Goal: Information Seeking & Learning: Learn about a topic

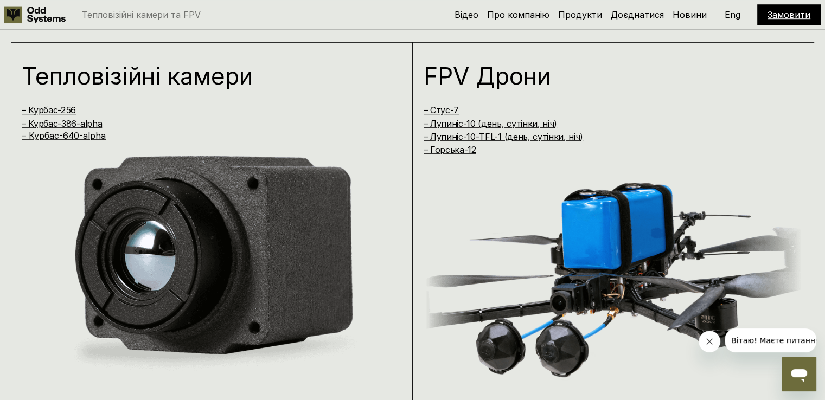
scroll to position [786, 0]
click at [457, 136] on link "– Лупиніс-10-TFL-1 (день, сутінки, ніч)" at bounding box center [504, 136] width 160 height 11
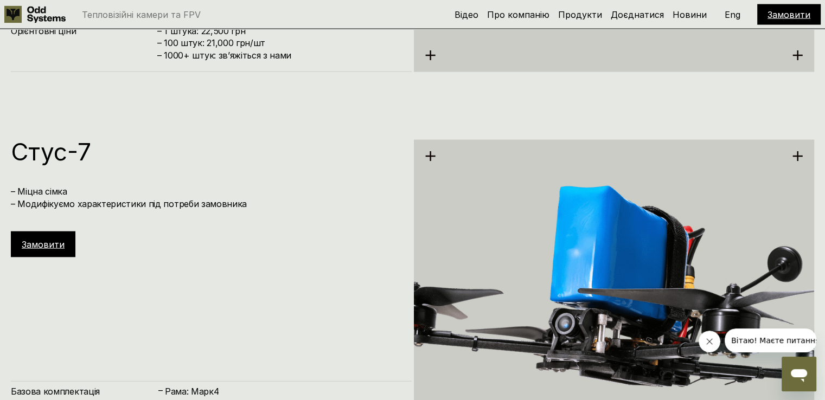
scroll to position [3207, 0]
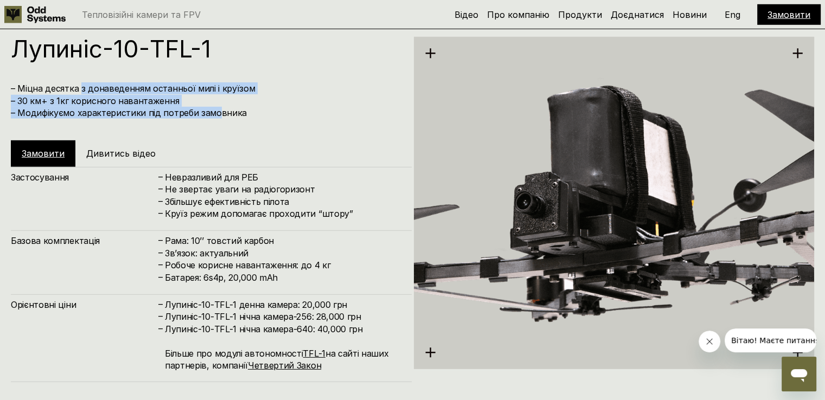
drag, startPoint x: 79, startPoint y: 83, endPoint x: 217, endPoint y: 107, distance: 139.3
click at [217, 107] on h4 "– Міцна десятка з донаведенням останньої милі і круїзом – 30 км+ з 1кг корисног…" at bounding box center [206, 100] width 390 height 36
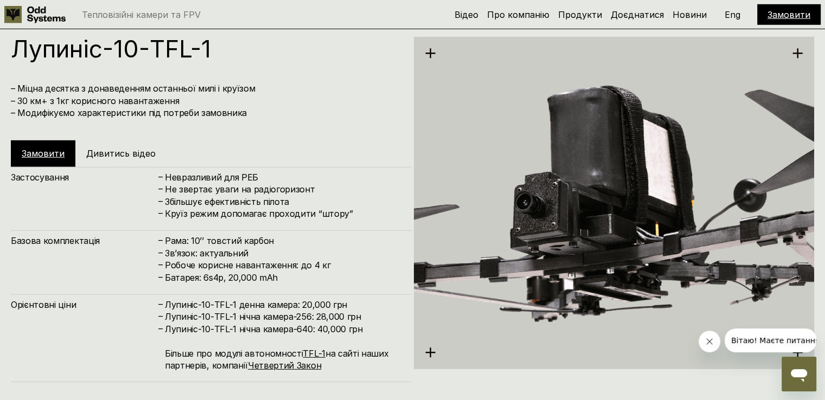
click at [253, 107] on h4 "– Міцна десятка з донаведенням останньої милі і круїзом – 30 км+ з 1кг корисног…" at bounding box center [206, 100] width 390 height 36
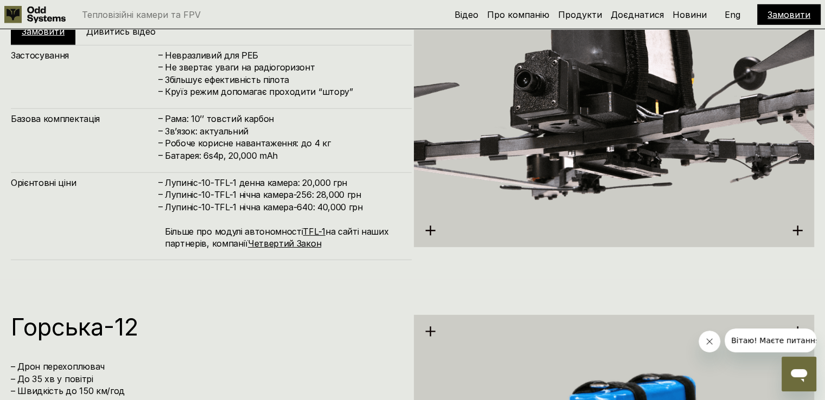
scroll to position [3330, 0]
click at [311, 232] on link "TFL-1" at bounding box center [314, 231] width 22 height 11
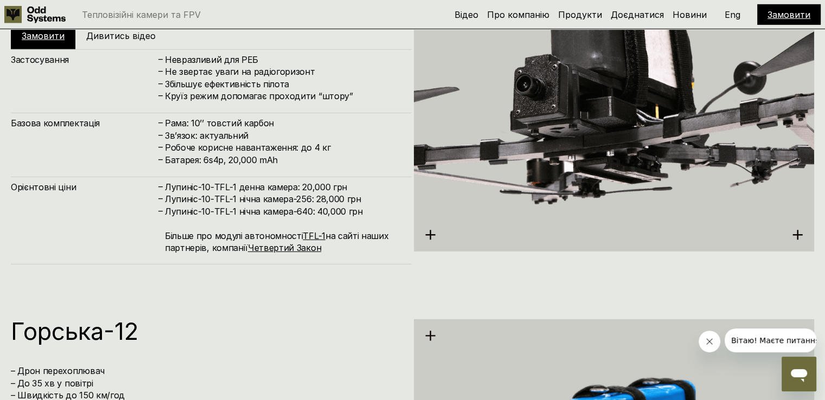
scroll to position [3301, 0]
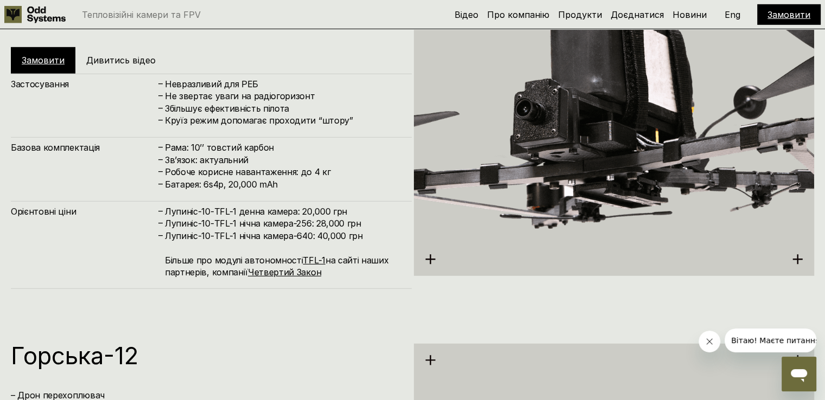
click at [432, 261] on icon at bounding box center [430, 259] width 11 height 11
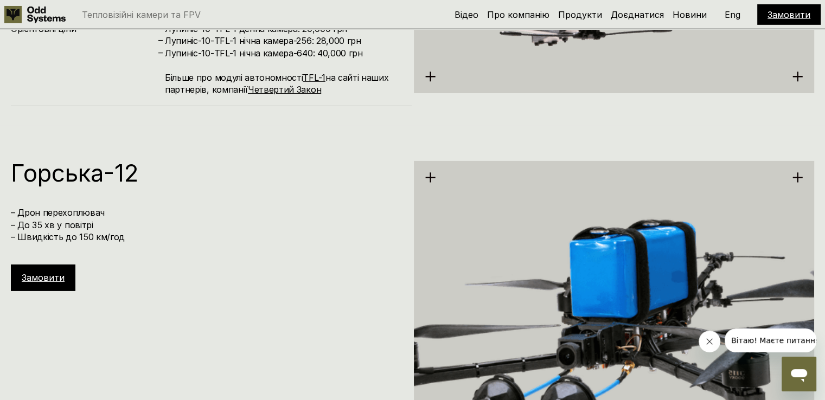
scroll to position [3591, 0]
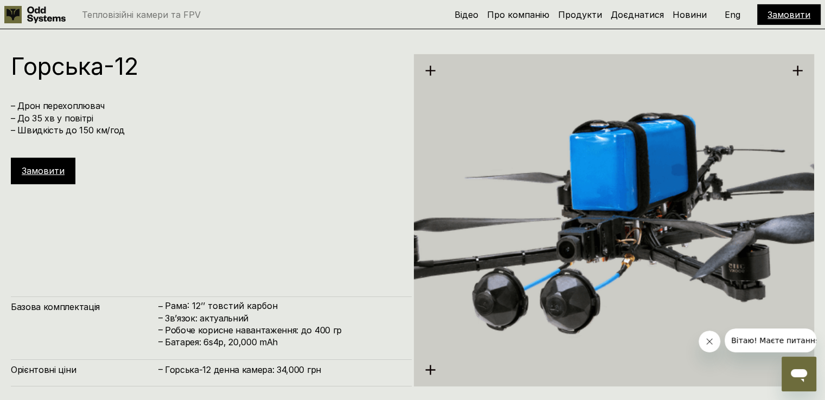
click at [471, 224] on img at bounding box center [614, 220] width 401 height 449
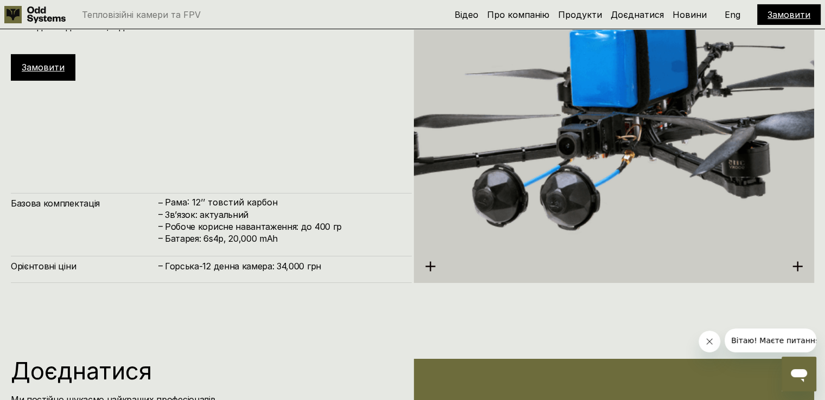
click at [247, 209] on h4 "Зв’язок: актуальний" at bounding box center [283, 215] width 236 height 12
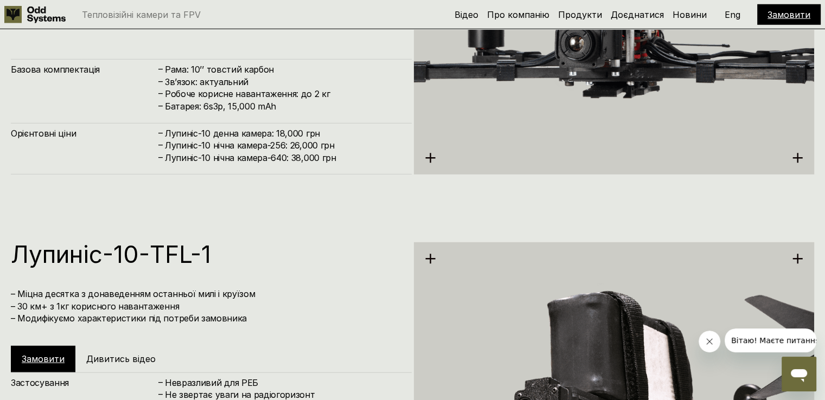
scroll to position [2897, 0]
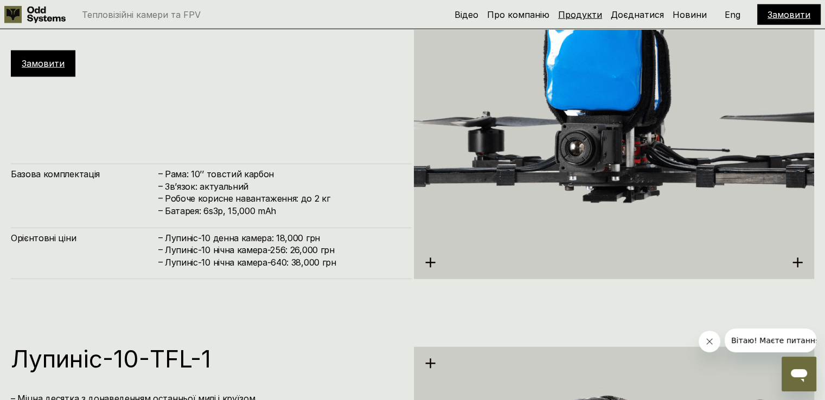
click at [571, 16] on link "Продукти" at bounding box center [580, 14] width 44 height 11
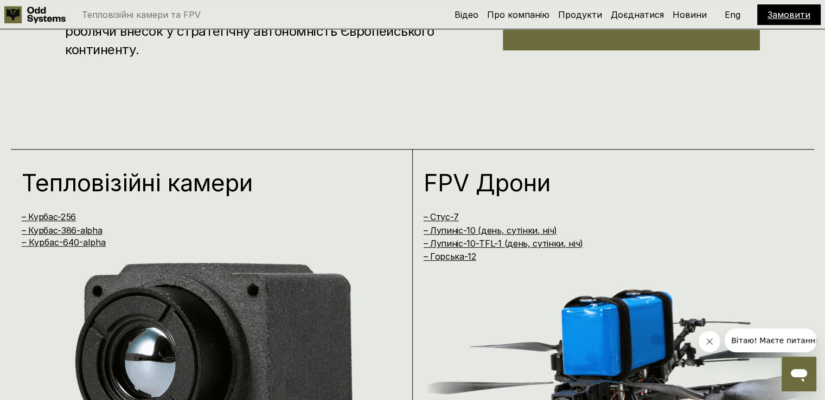
scroll to position [678, 0]
click at [68, 238] on link "– Курбас-640-alpha" at bounding box center [64, 243] width 84 height 11
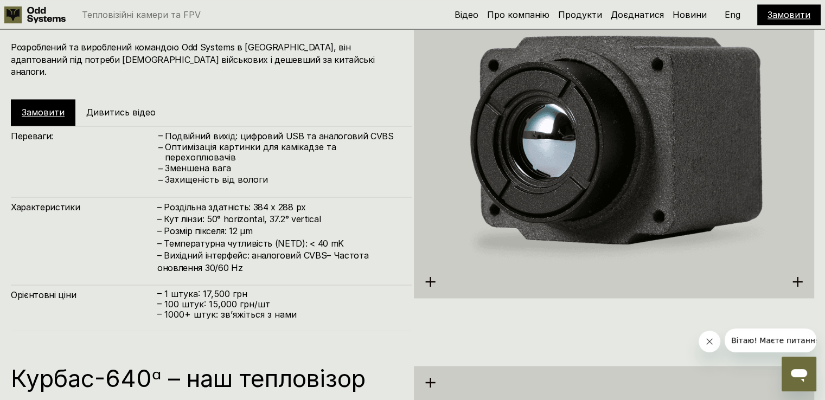
scroll to position [1669, 0]
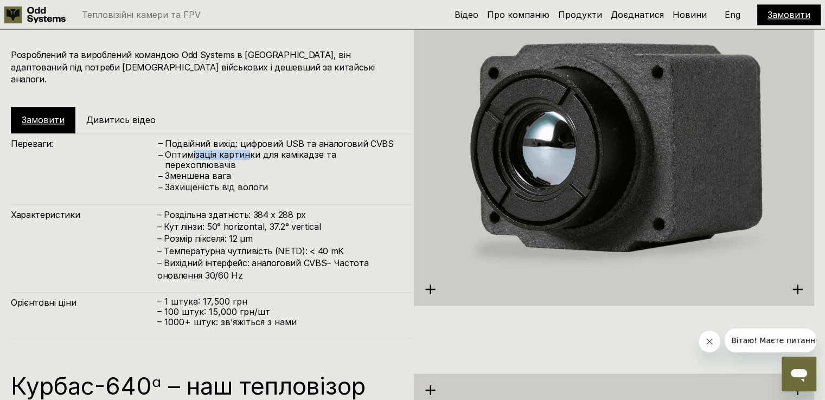
drag, startPoint x: 191, startPoint y: 143, endPoint x: 263, endPoint y: 148, distance: 71.8
click at [262, 150] on p "Оптимізація картинки для камікадзе та перехоплювачів" at bounding box center [283, 160] width 236 height 21
click at [273, 153] on p "Оптимізація картинки для камікадзе та перехоплювачів" at bounding box center [283, 160] width 236 height 21
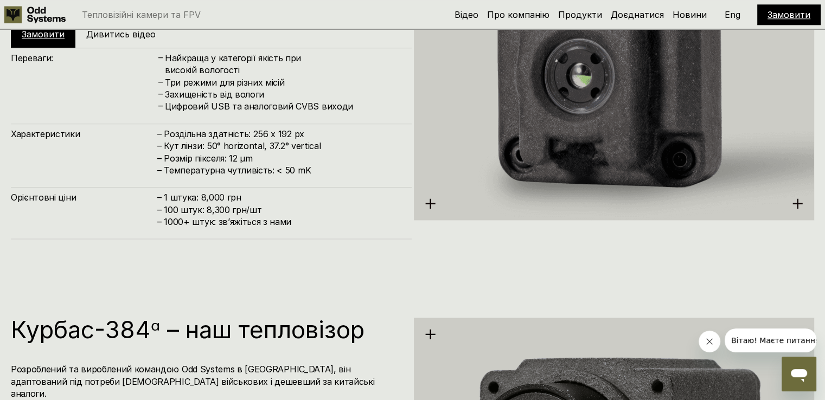
scroll to position [1353, 0]
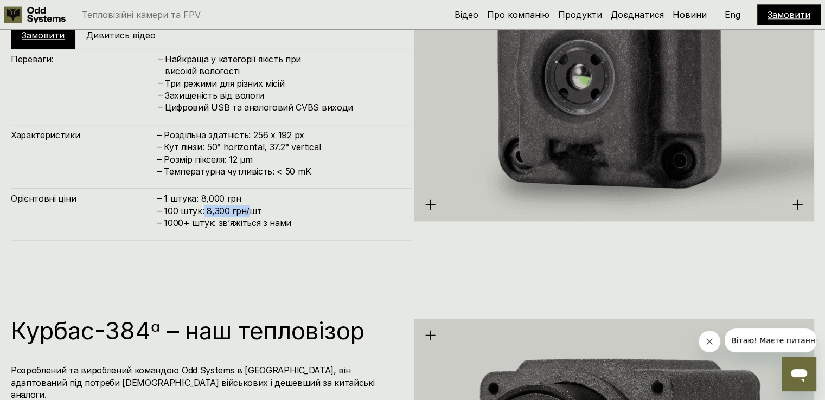
drag, startPoint x: 202, startPoint y: 198, endPoint x: 250, endPoint y: 200, distance: 47.8
click at [250, 200] on h4 "– 1 штука: 8,000 грн – 100 штук: 8,300 грн/шт – ⁠1000+ штук: звʼяжіться з нами" at bounding box center [279, 211] width 244 height 36
click at [247, 224] on div "Орієнтовні ціни – 1 штука: 8,000 грн – 100 штук: 8,300 грн/шт – ⁠1000+ штук: зв…" at bounding box center [211, 214] width 401 height 52
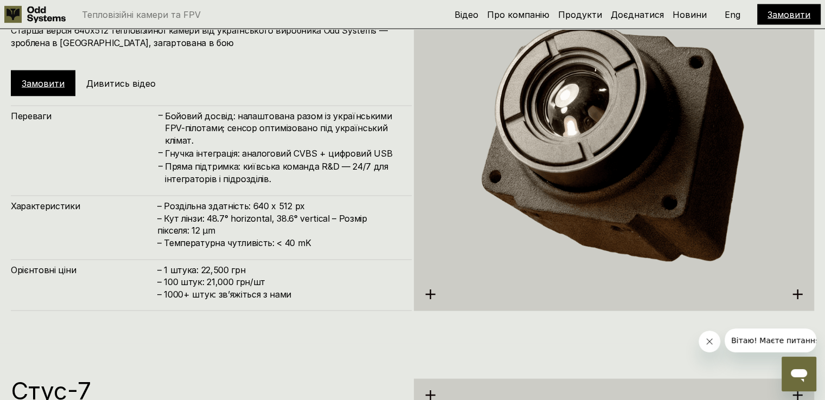
scroll to position [2055, 0]
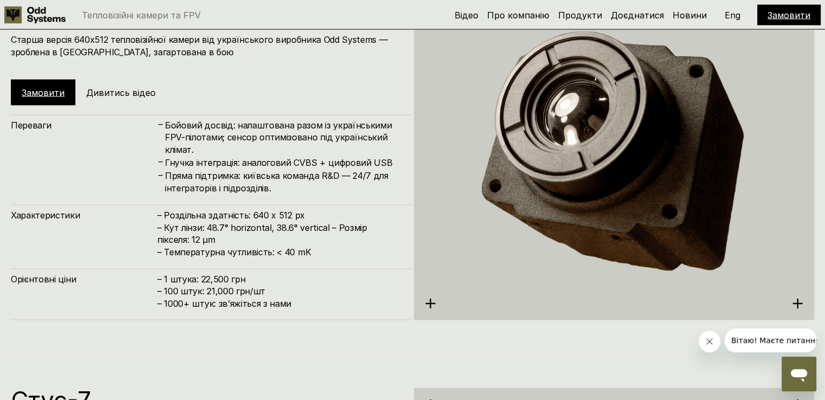
click at [130, 96] on h5 "Дивитись відео" at bounding box center [120, 92] width 69 height 12
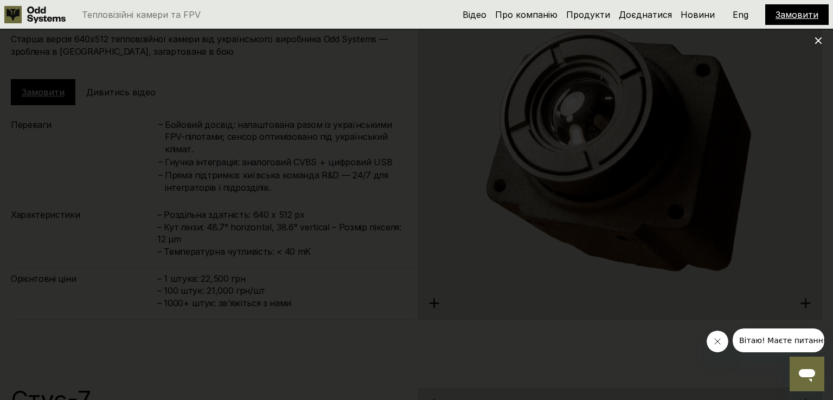
click at [815, 40] on icon at bounding box center [819, 41] width 8 height 8
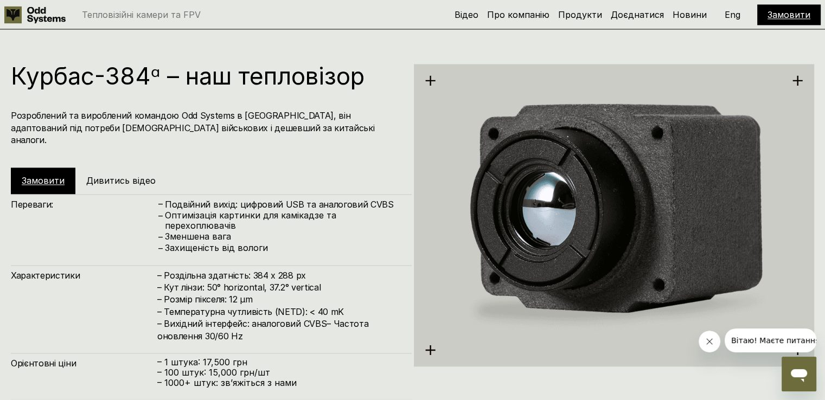
scroll to position [1604, 0]
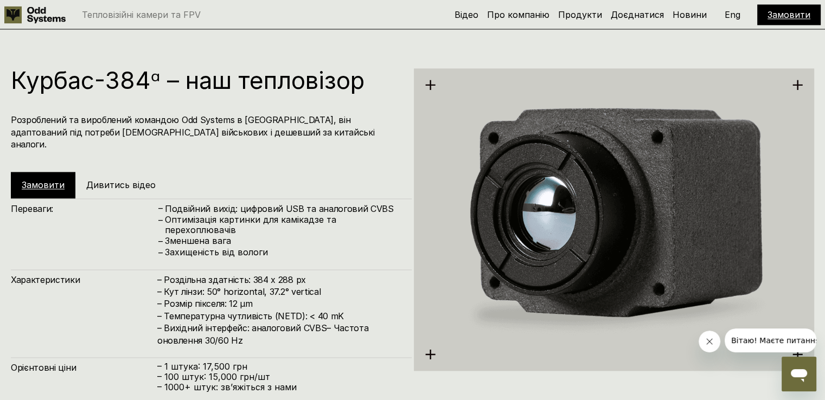
click at [126, 179] on h5 "Дивитись відео" at bounding box center [120, 185] width 69 height 12
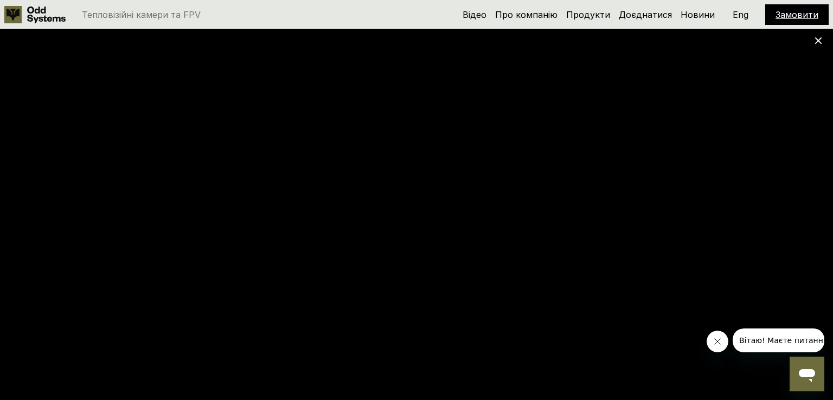
click at [818, 39] on icon at bounding box center [819, 41] width 8 height 8
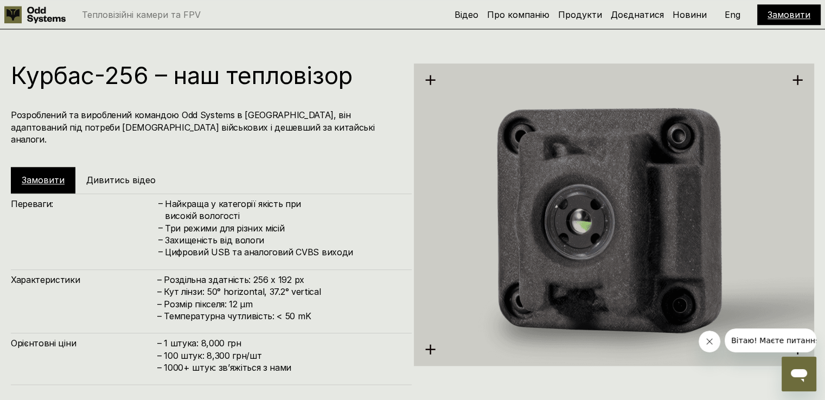
scroll to position [1194, 0]
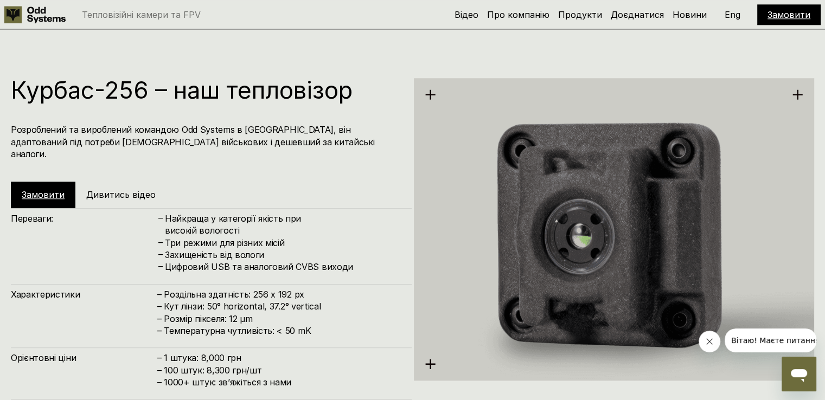
click at [109, 189] on h5 "Дивитись відео" at bounding box center [120, 195] width 69 height 12
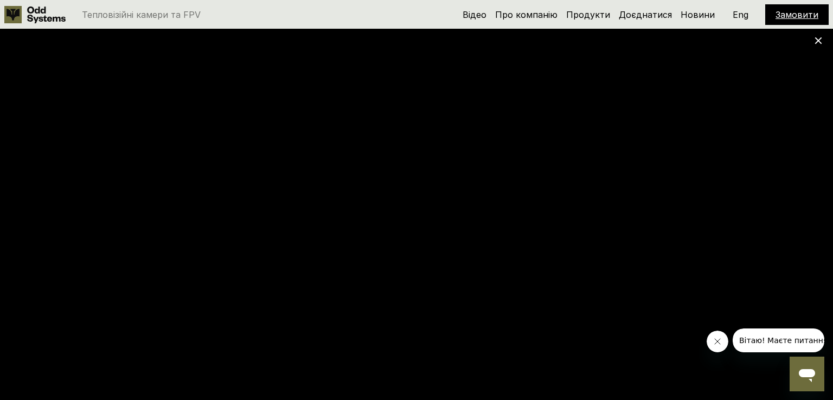
click at [820, 41] on icon at bounding box center [819, 41] width 8 height 8
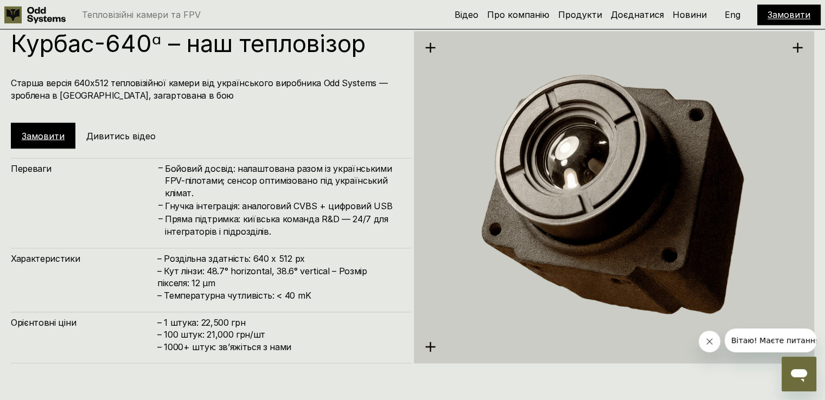
scroll to position [2012, 0]
drag, startPoint x: 246, startPoint y: 205, endPoint x: 358, endPoint y: 207, distance: 111.8
click at [358, 207] on h4 "Гнучка інтеграція: аналоговий CVBS + цифровий USB" at bounding box center [283, 206] width 236 height 12
click at [365, 207] on h4 "Гнучка інтеграція: аналоговий CVBS + цифровий USB" at bounding box center [283, 206] width 236 height 12
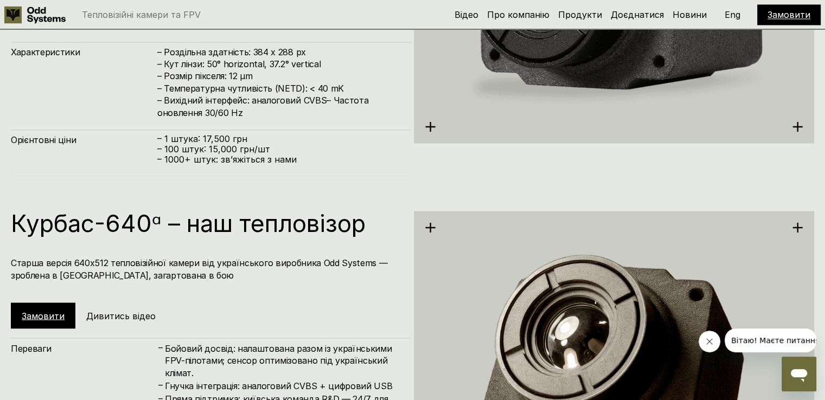
scroll to position [1825, 0]
